Goal: Task Accomplishment & Management: Complete application form

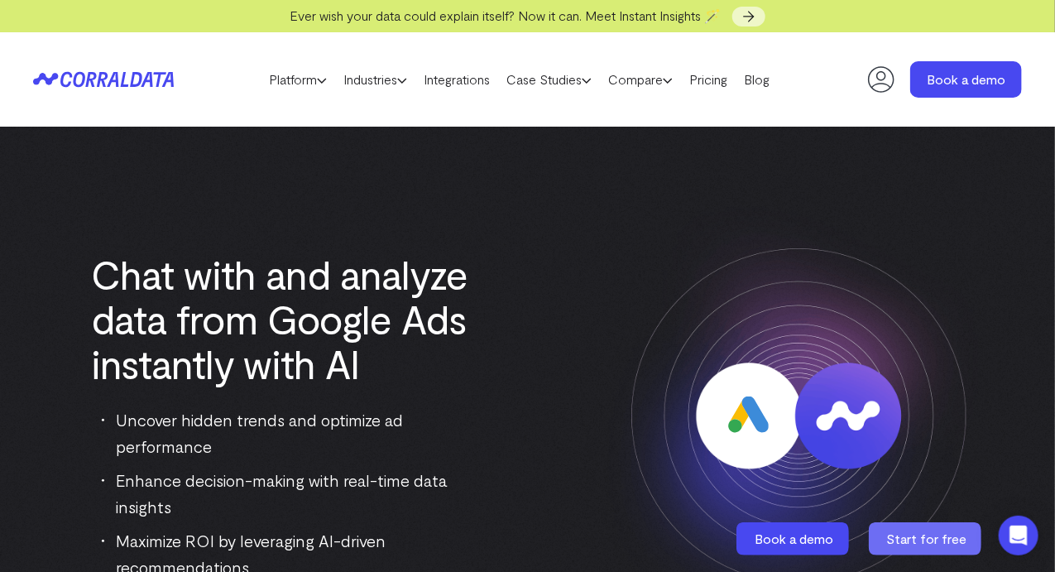
click at [936, 544] on span "Start for free" at bounding box center [927, 538] width 80 height 16
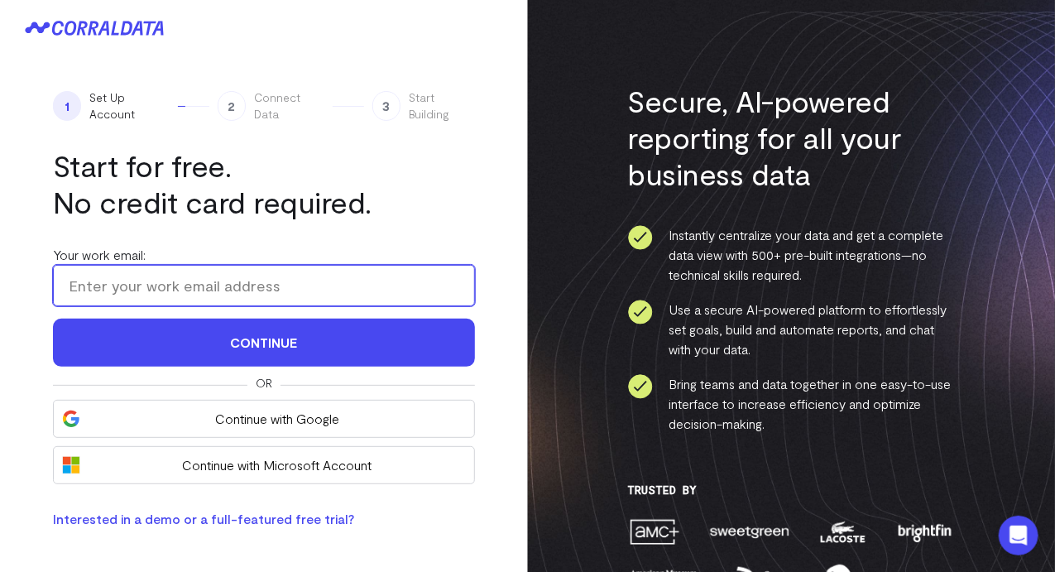
click at [189, 274] on input "Your work email:" at bounding box center [264, 285] width 422 height 41
type input "[EMAIL_ADDRESS][DOMAIN_NAME]"
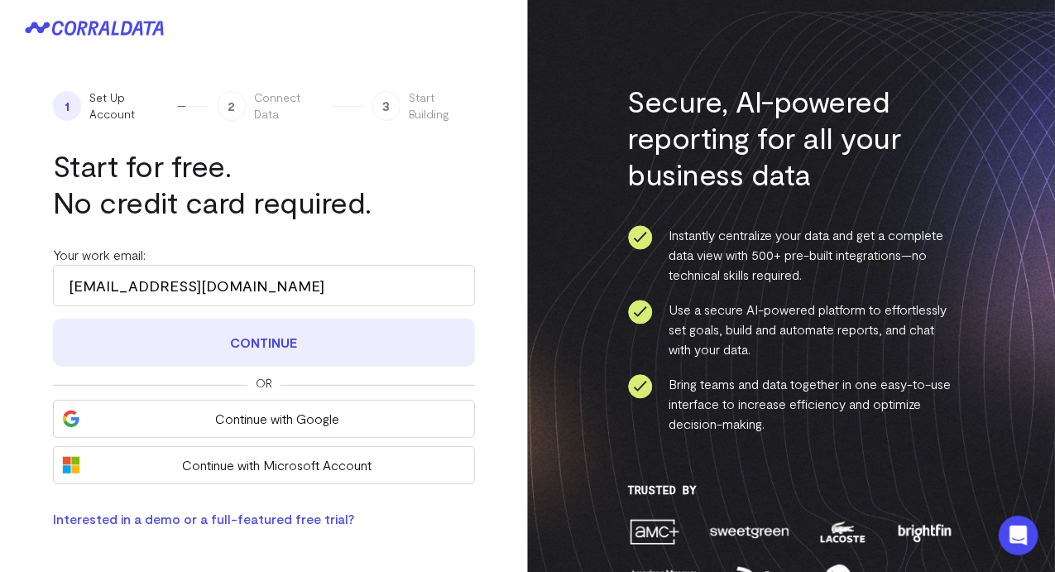
click at [265, 346] on button "Continue" at bounding box center [264, 343] width 422 height 48
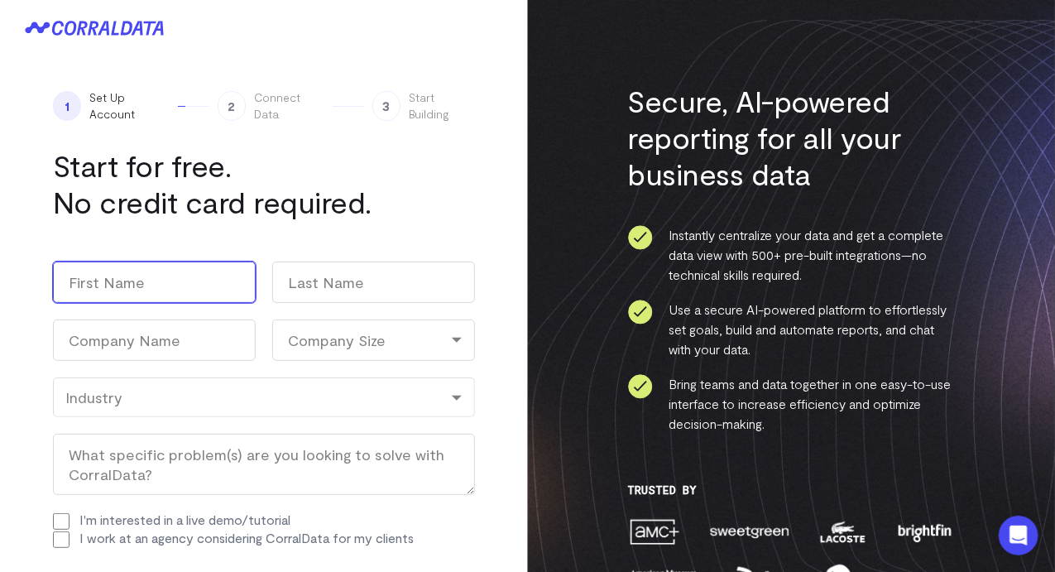
click at [146, 293] on input "First" at bounding box center [154, 281] width 203 height 41
type input "Kaylin"
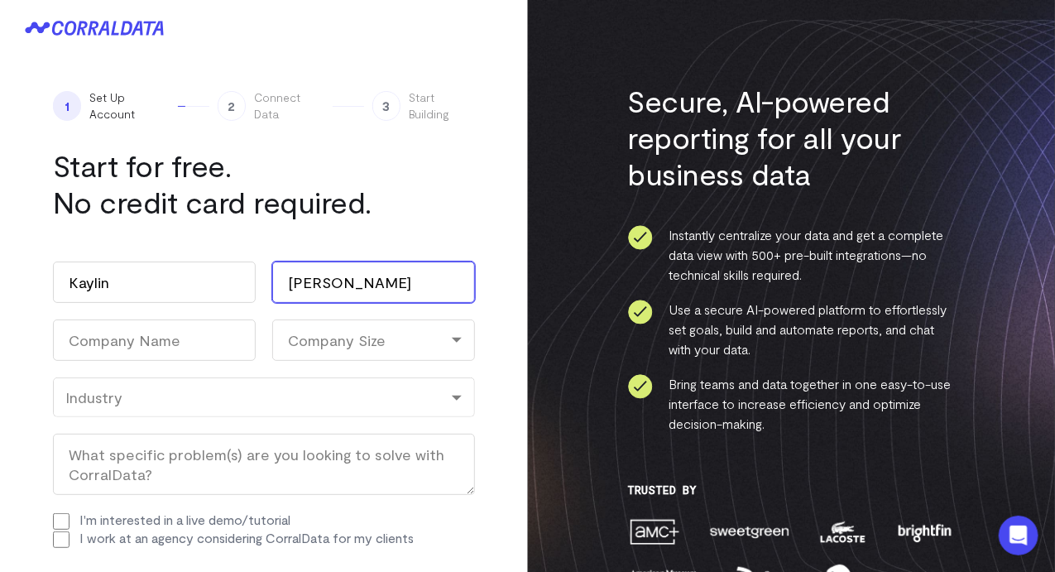
type input "Gilkey"
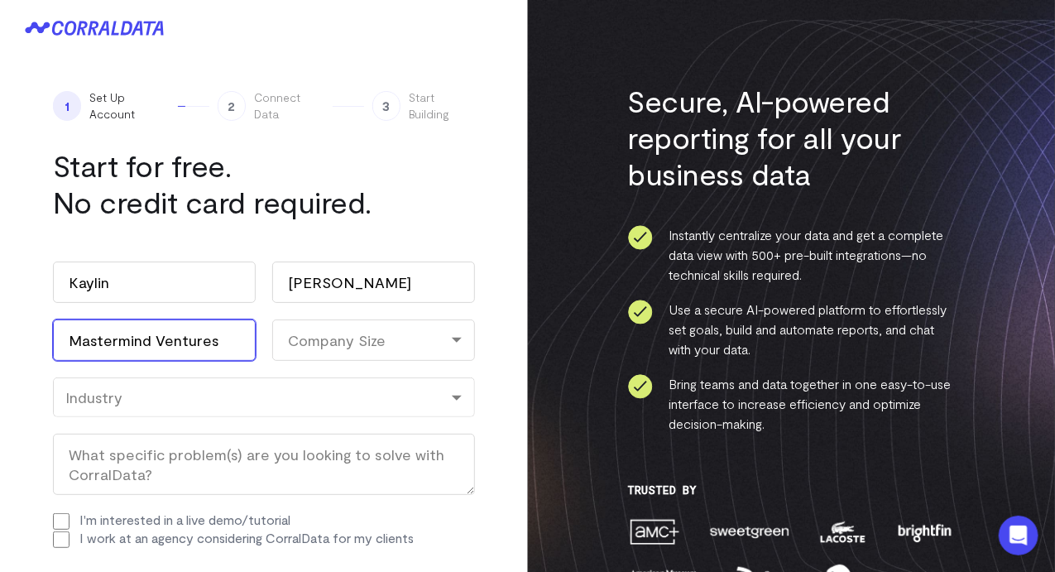
type input "Mastermind Ventures"
click at [331, 350] on div "Company Size" at bounding box center [373, 339] width 203 height 41
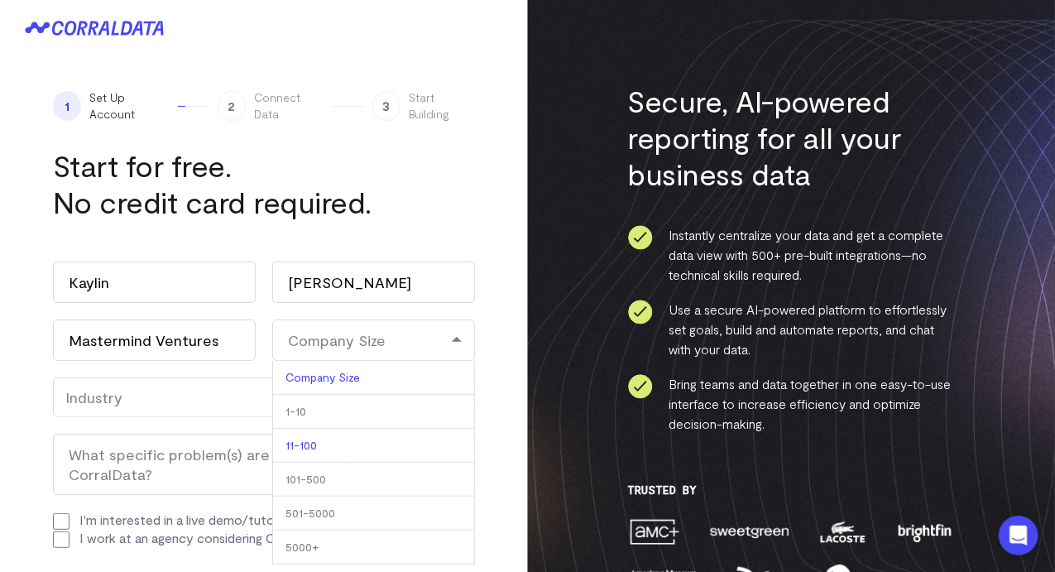
click at [338, 443] on li "11-100" at bounding box center [373, 446] width 203 height 34
select select "11-100"
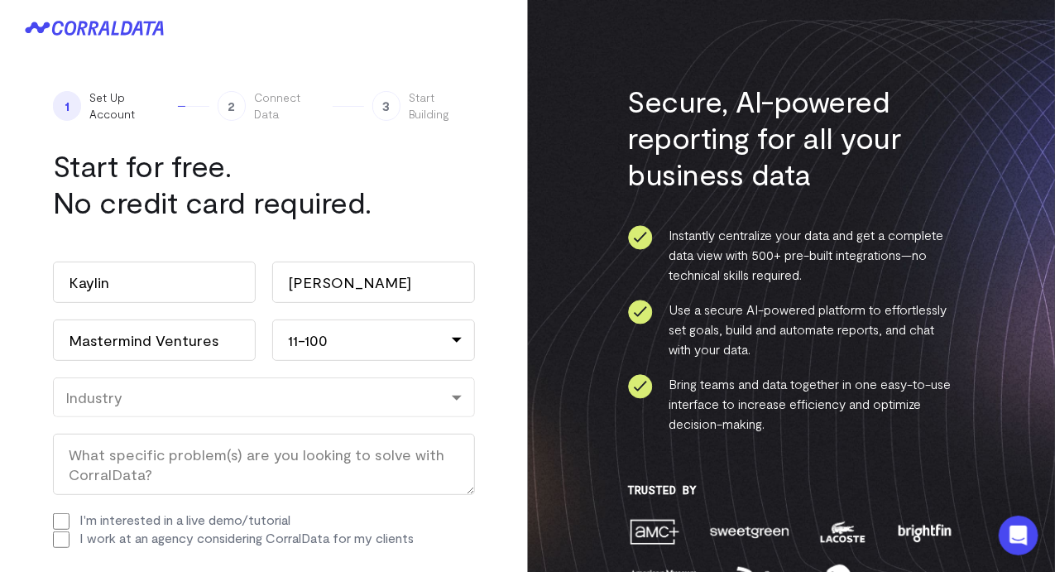
click at [471, 366] on div "Work email (Required) kaylin@mm.ventures Name Kaylin First Gilkey Last Company …" at bounding box center [264, 404] width 422 height 319
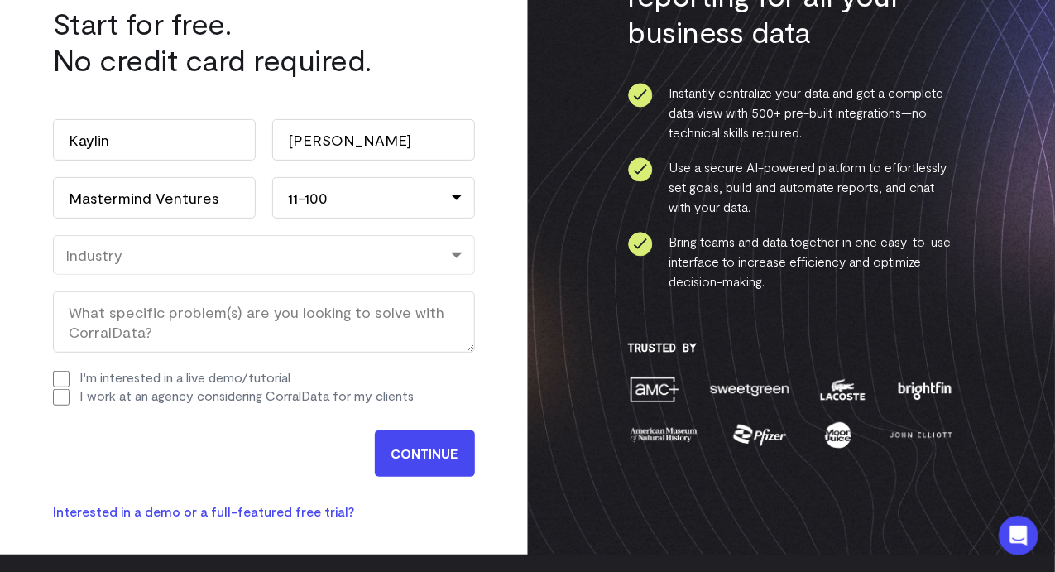
scroll to position [165, 0]
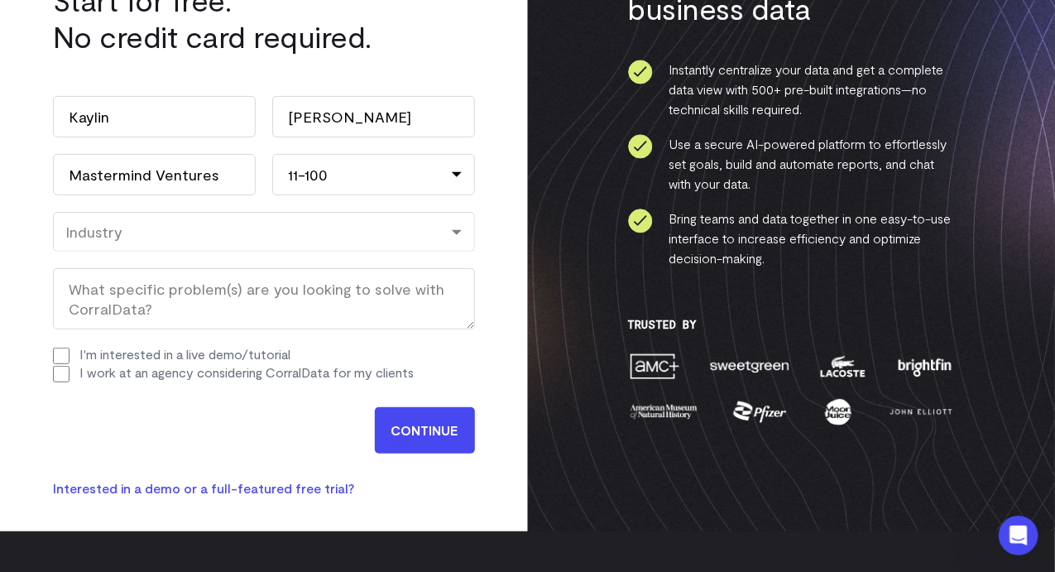
click at [151, 234] on div "Industry" at bounding box center [263, 232] width 397 height 18
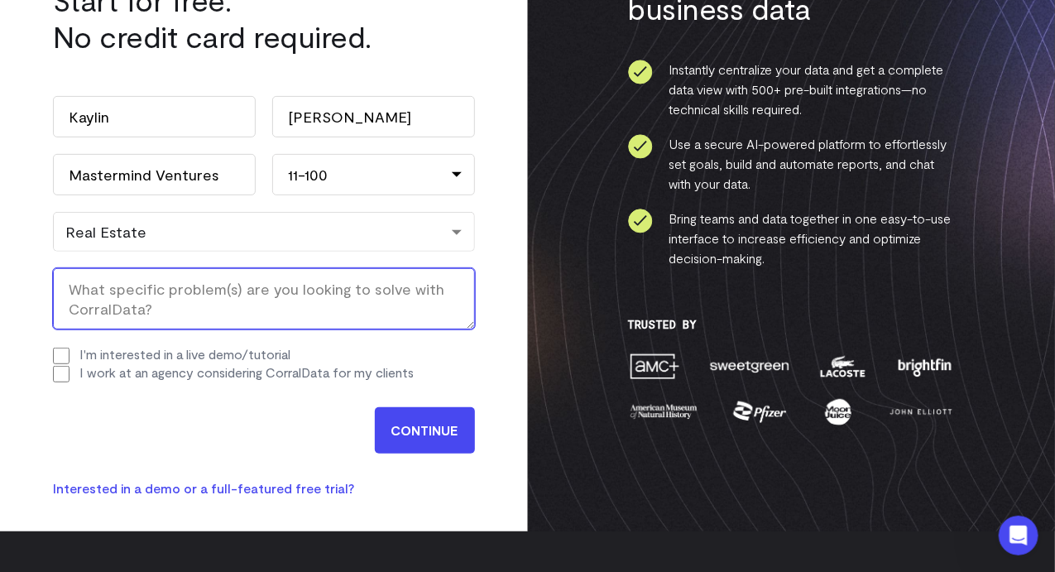
click at [197, 289] on textarea "What specific problem(s) are you looking to solve with CorralData? (Required)" at bounding box center [264, 298] width 422 height 61
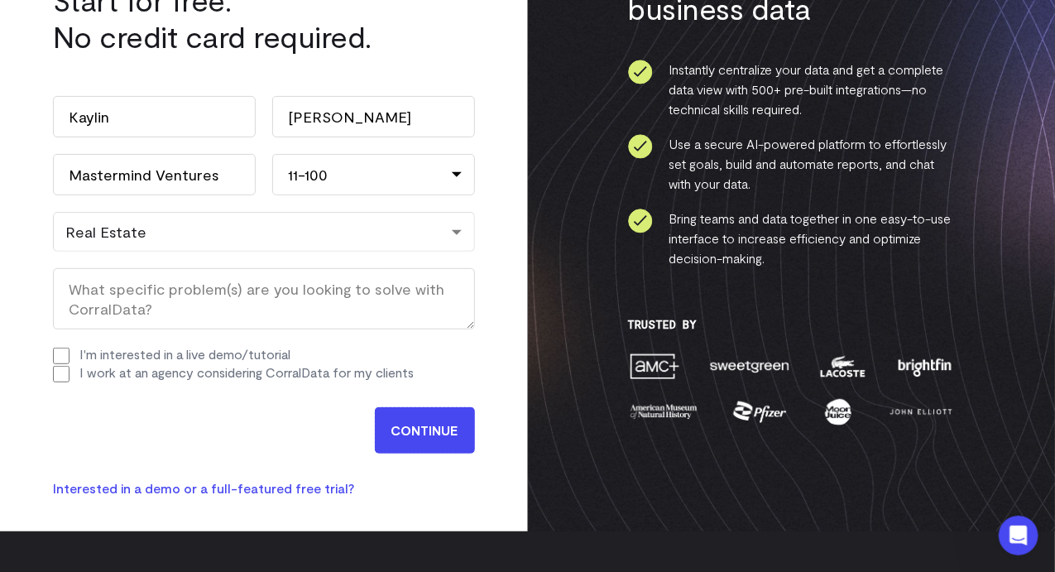
click at [419, 426] on input "CONTINUE" at bounding box center [425, 430] width 100 height 46
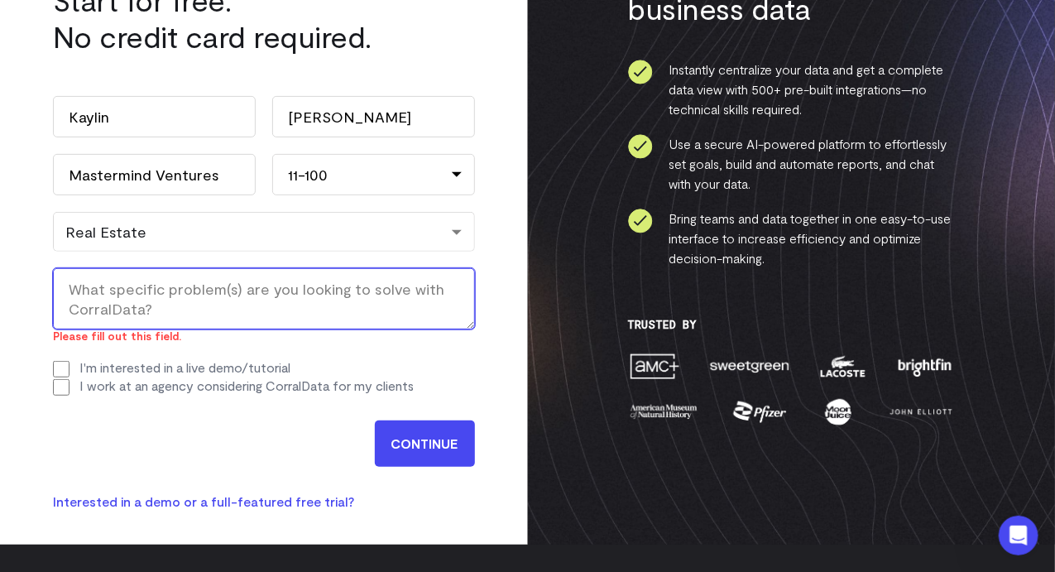
click at [175, 283] on textarea "What specific problem(s) are you looking to solve with CorralData? (Required)" at bounding box center [264, 298] width 422 height 61
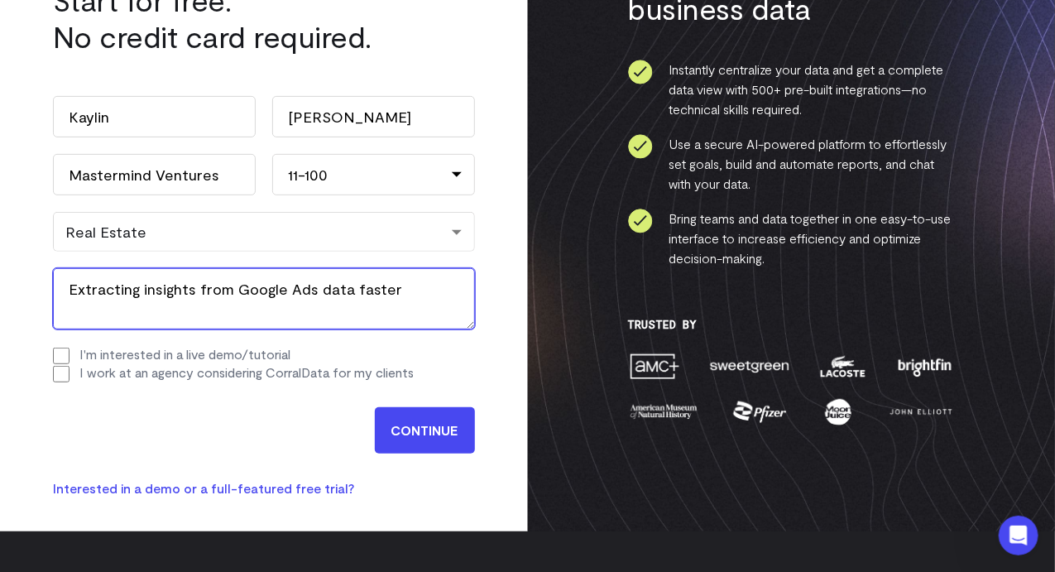
type textarea "Extracting insights from Google Ads data faster"
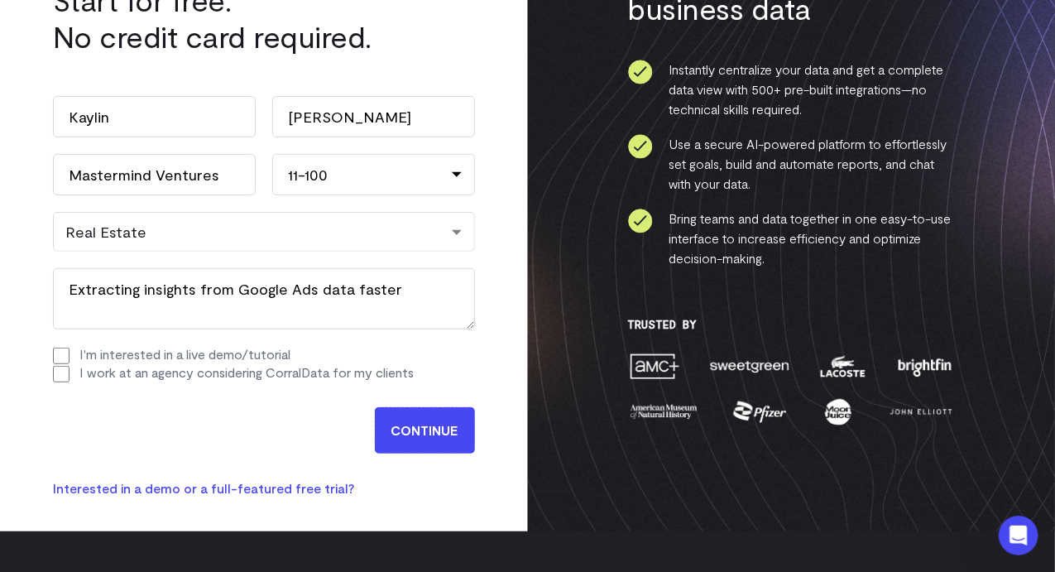
click at [414, 424] on input "CONTINUE" at bounding box center [425, 430] width 100 height 46
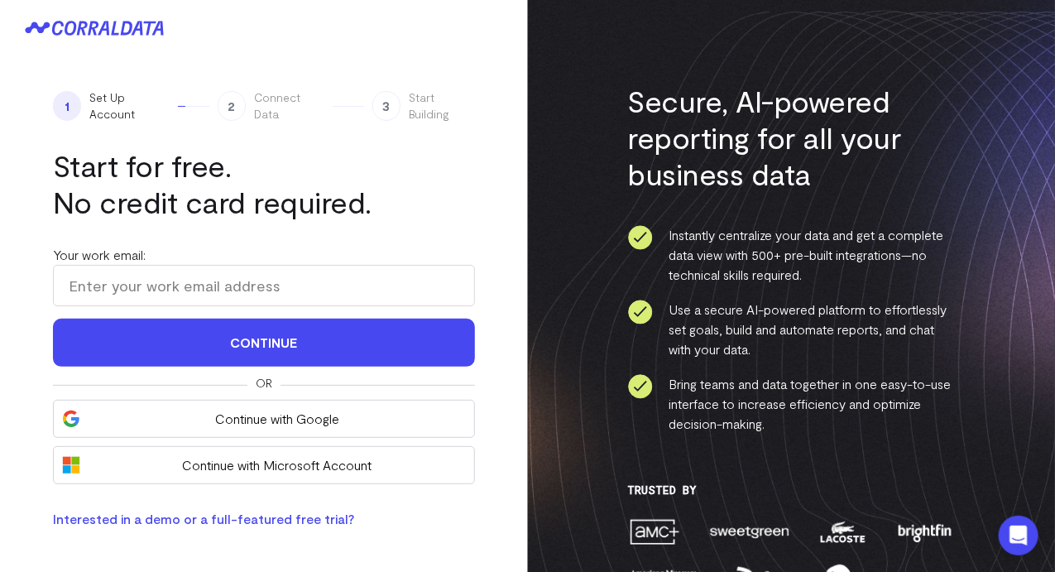
click at [106, 26] on icon at bounding box center [94, 28] width 139 height 15
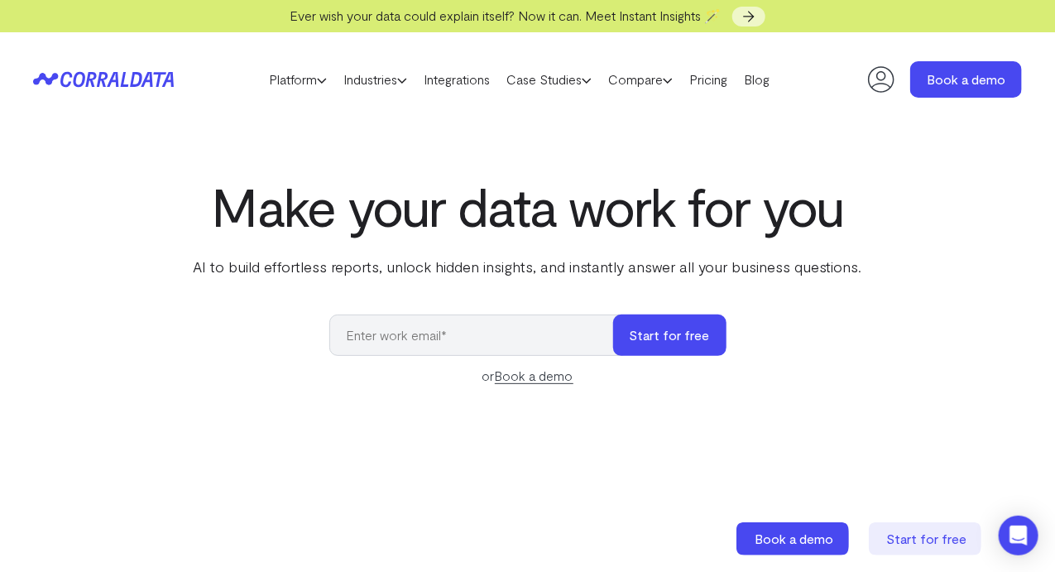
click at [871, 92] on icon at bounding box center [881, 79] width 33 height 33
